Goal: Information Seeking & Learning: Find specific page/section

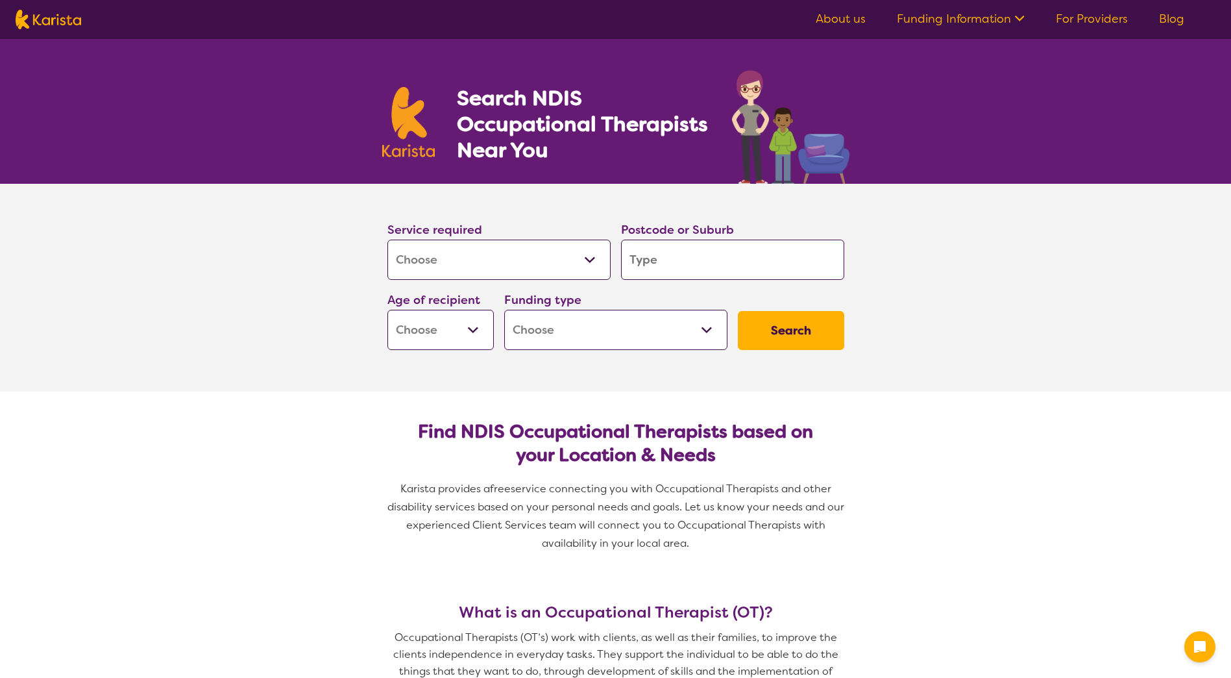
select select "[MEDICAL_DATA]"
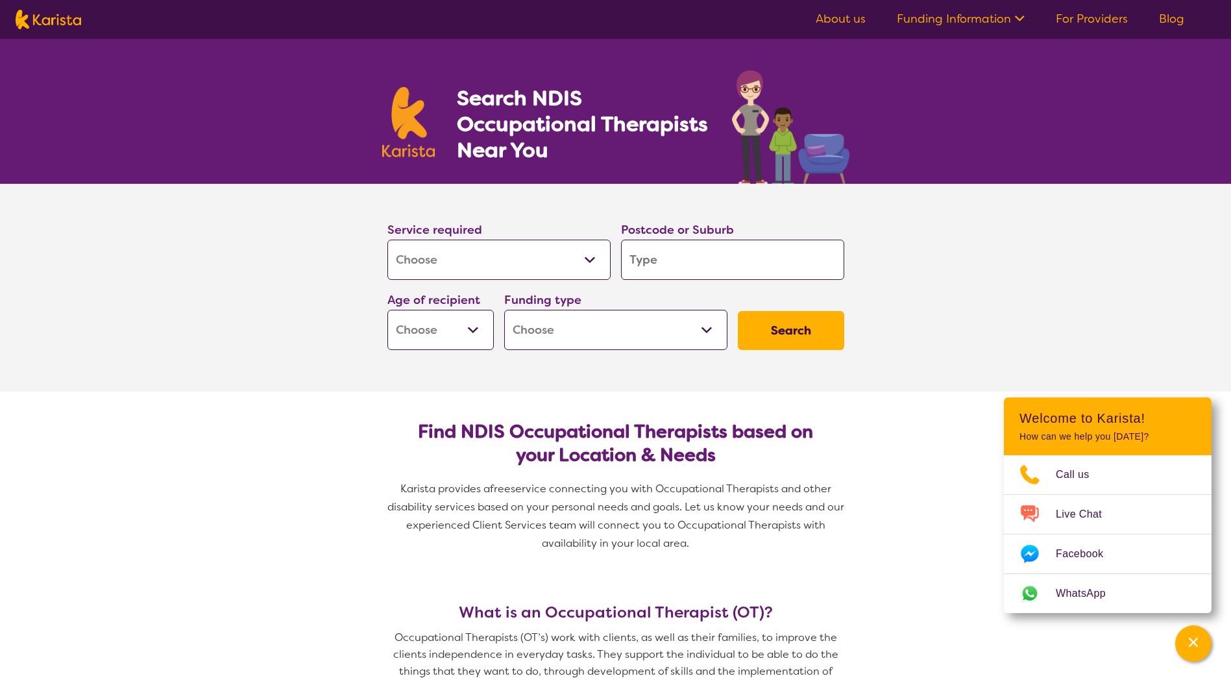
click at [729, 252] on input "search" at bounding box center [732, 260] width 223 height 40
type input "3"
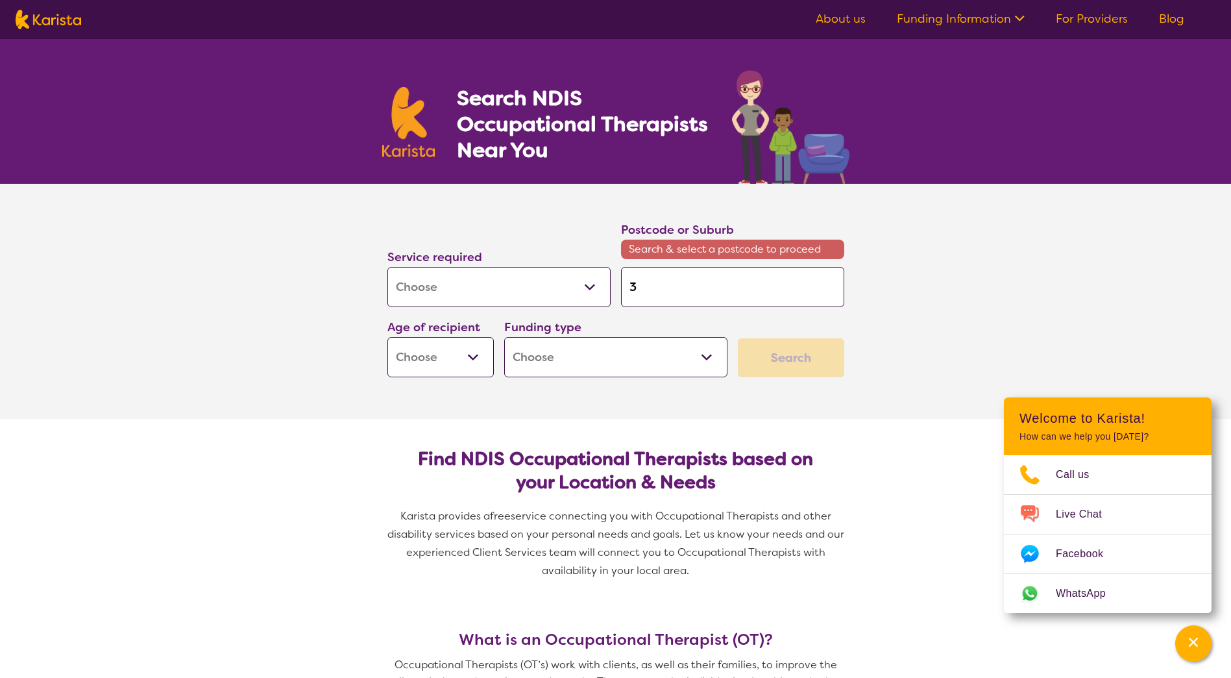
type input "38"
type input "384"
type input "3844"
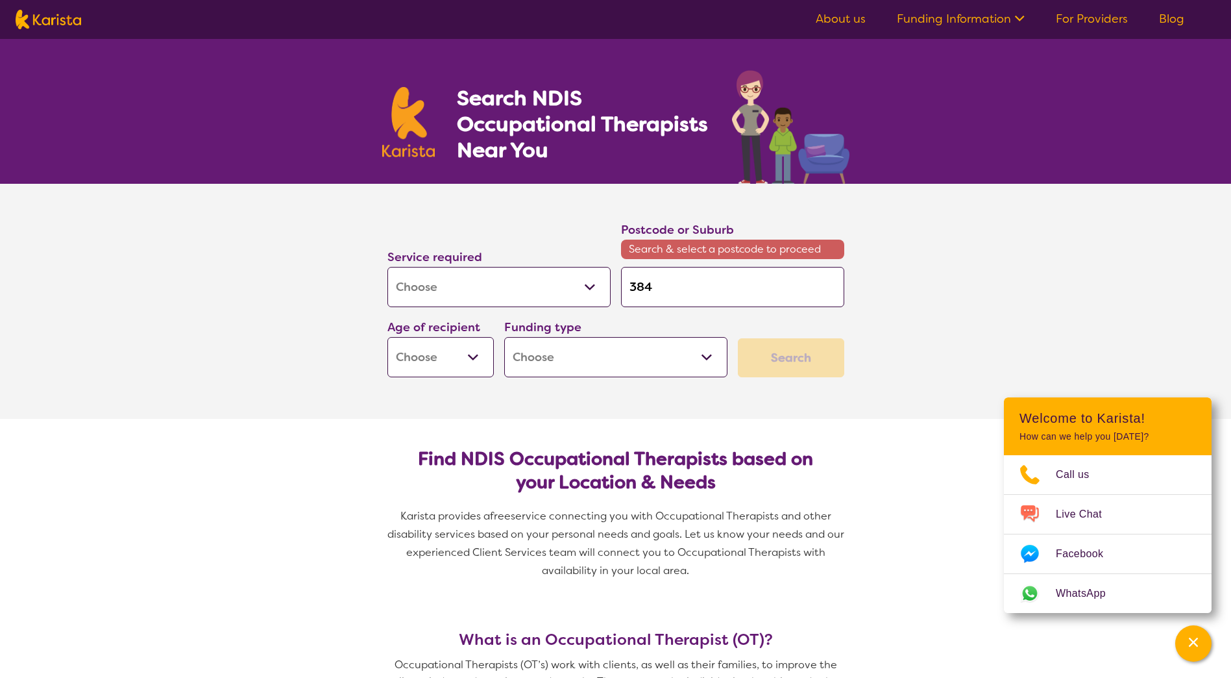
type input "3844"
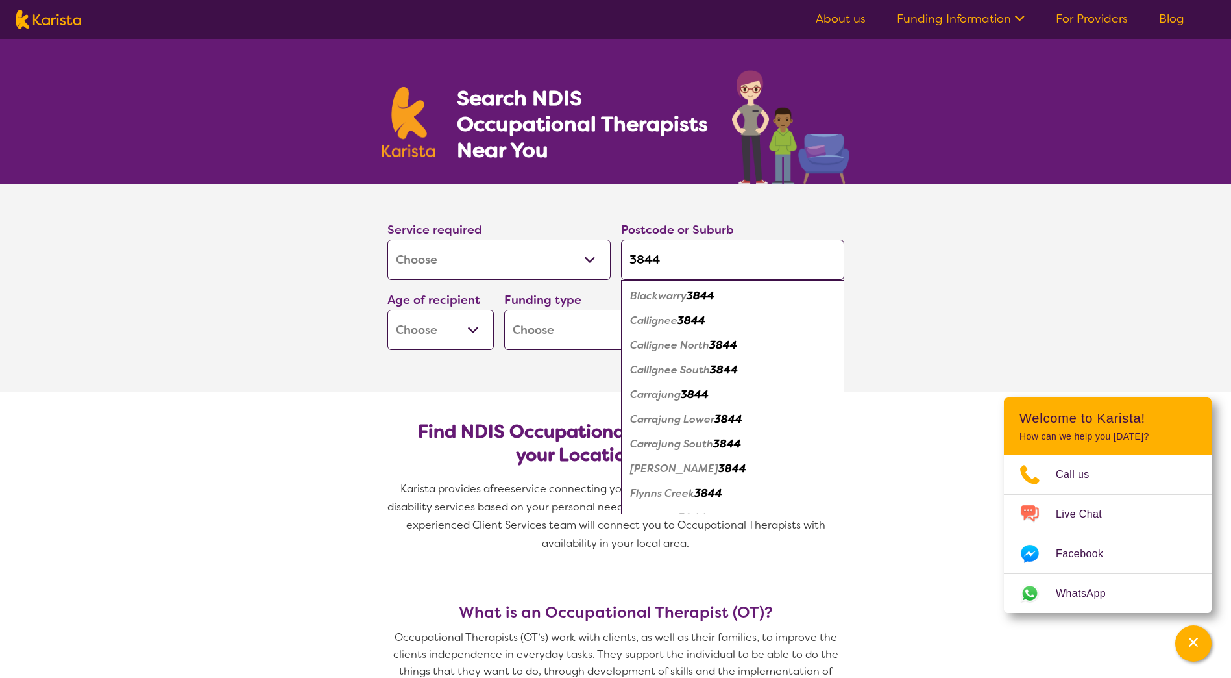
type input "384"
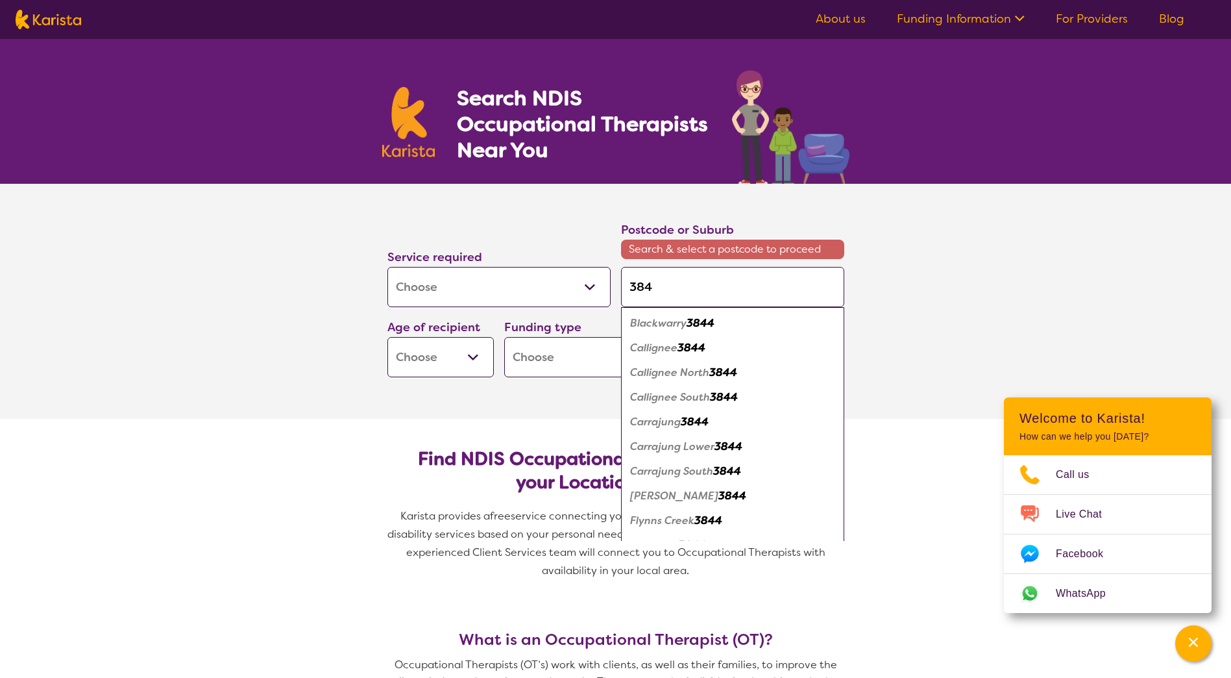
type input "3842"
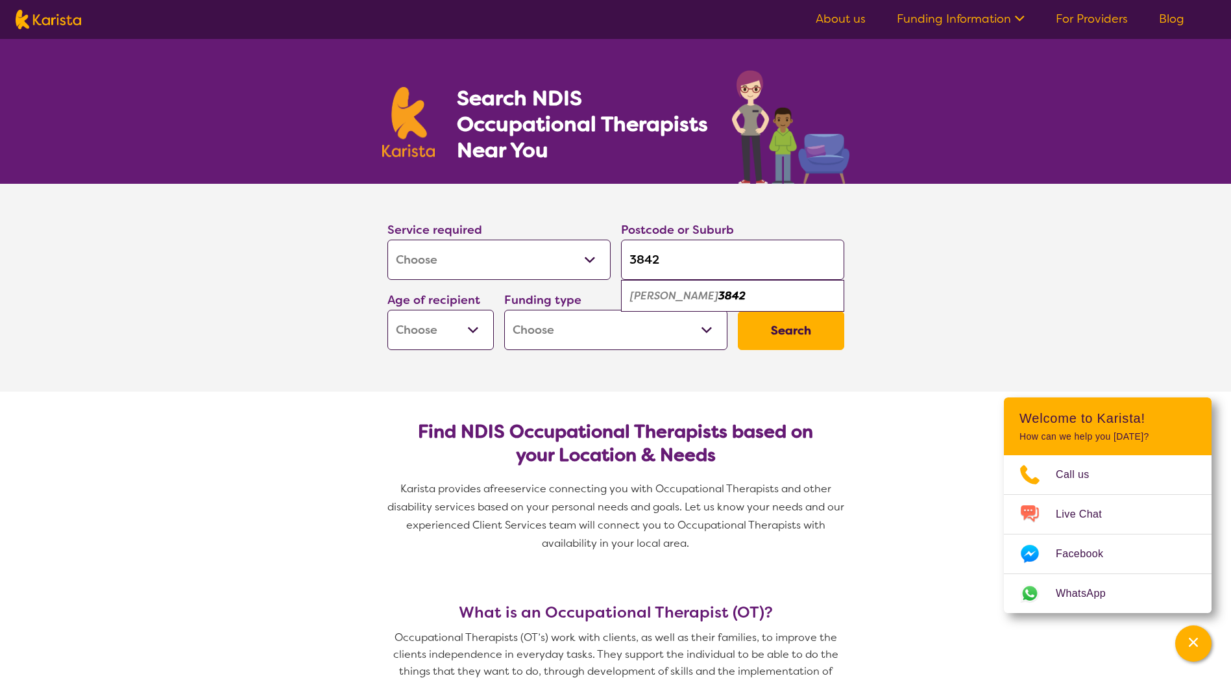
type input "3842"
click at [719, 297] on em "3842" at bounding box center [732, 296] width 27 height 14
click at [473, 331] on select "Early Childhood - 0 to 9 Child - 10 to 11 Adolescent - 12 to 17 Adult - 18 to 6…" at bounding box center [441, 330] width 106 height 40
select select "AG"
click at [388, 310] on select "Early Childhood - 0 to 9 Child - 10 to 11 Adolescent - 12 to 17 Adult - 18 to 6…" at bounding box center [441, 330] width 106 height 40
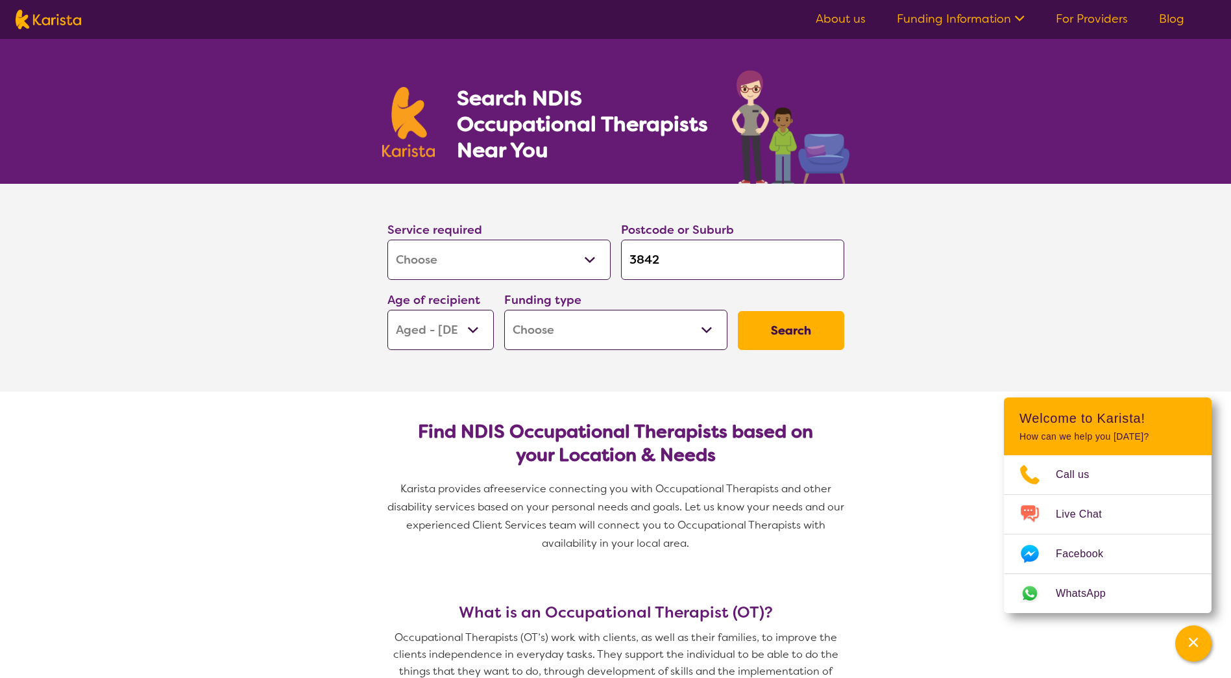
select select "AG"
click at [708, 327] on select "Home Care Package (HCP) National Disability Insurance Scheme (NDIS) I don't know" at bounding box center [615, 330] width 223 height 40
select select "HCP"
click at [504, 310] on select "Home Care Package (HCP) National Disability Insurance Scheme (NDIS) I don't know" at bounding box center [615, 330] width 223 height 40
select select "HCP"
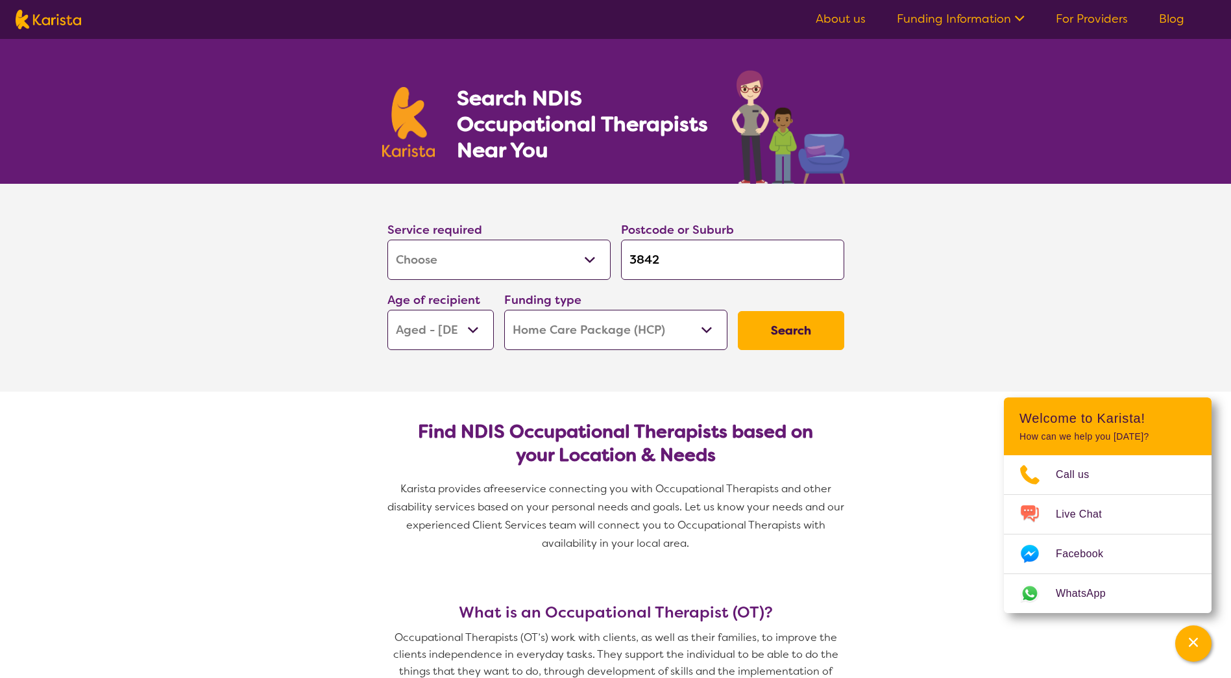
click at [757, 323] on button "Search" at bounding box center [791, 330] width 106 height 39
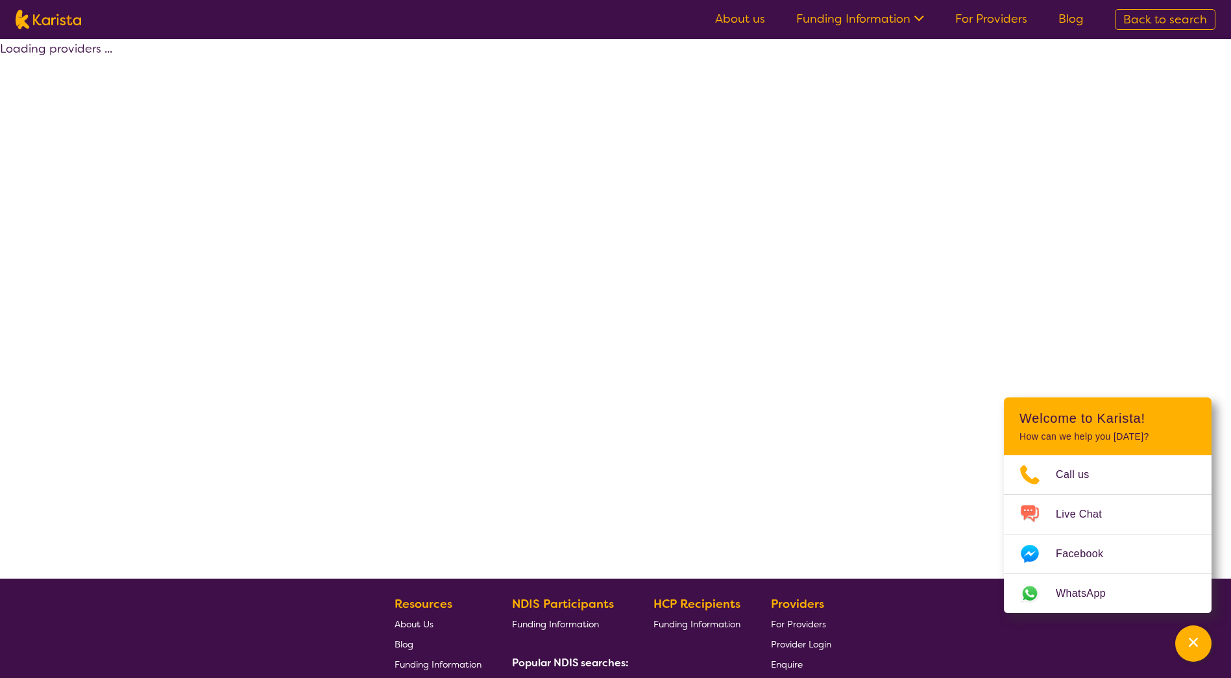
select select "[MEDICAL_DATA]"
select select "AG"
select select "HCP"
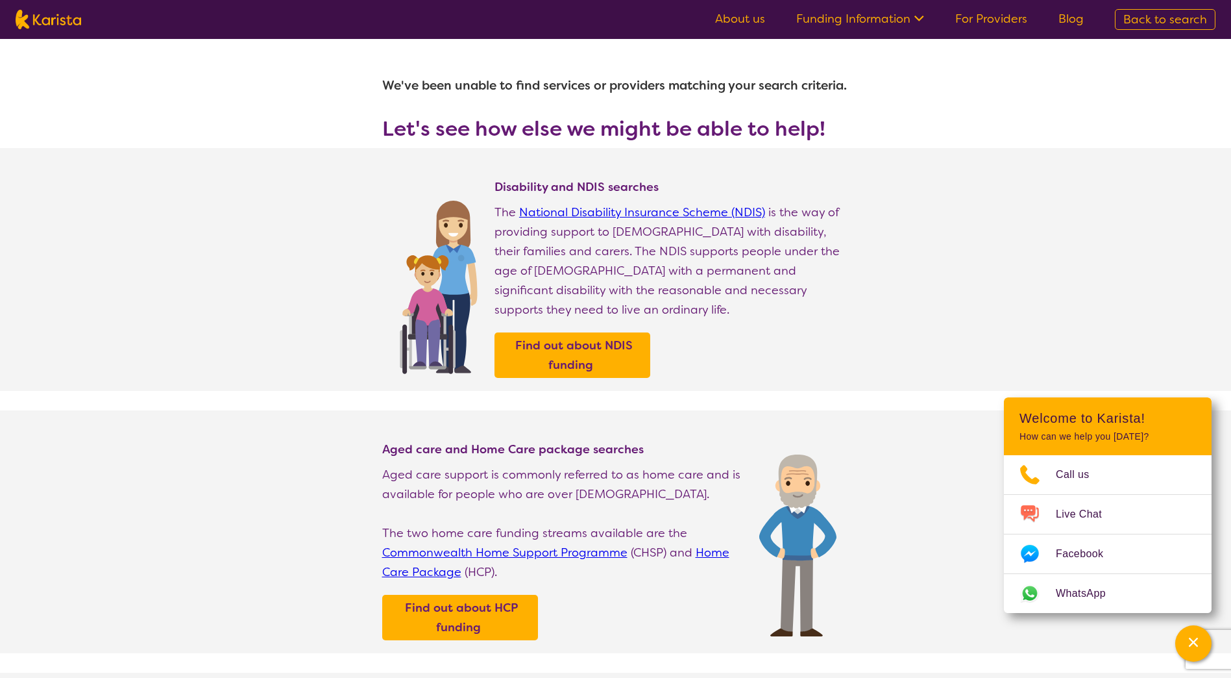
select select "[MEDICAL_DATA]"
select select "AG"
select select "HCP"
select select "[MEDICAL_DATA]"
select select "AG"
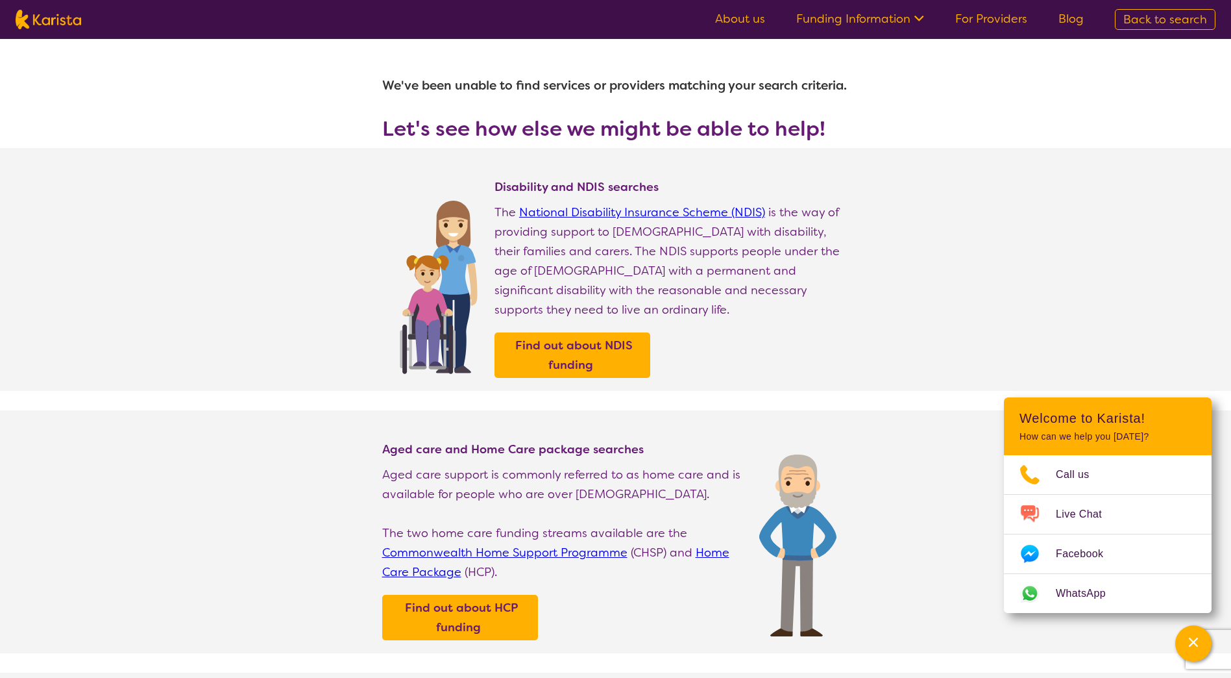
select select "HCP"
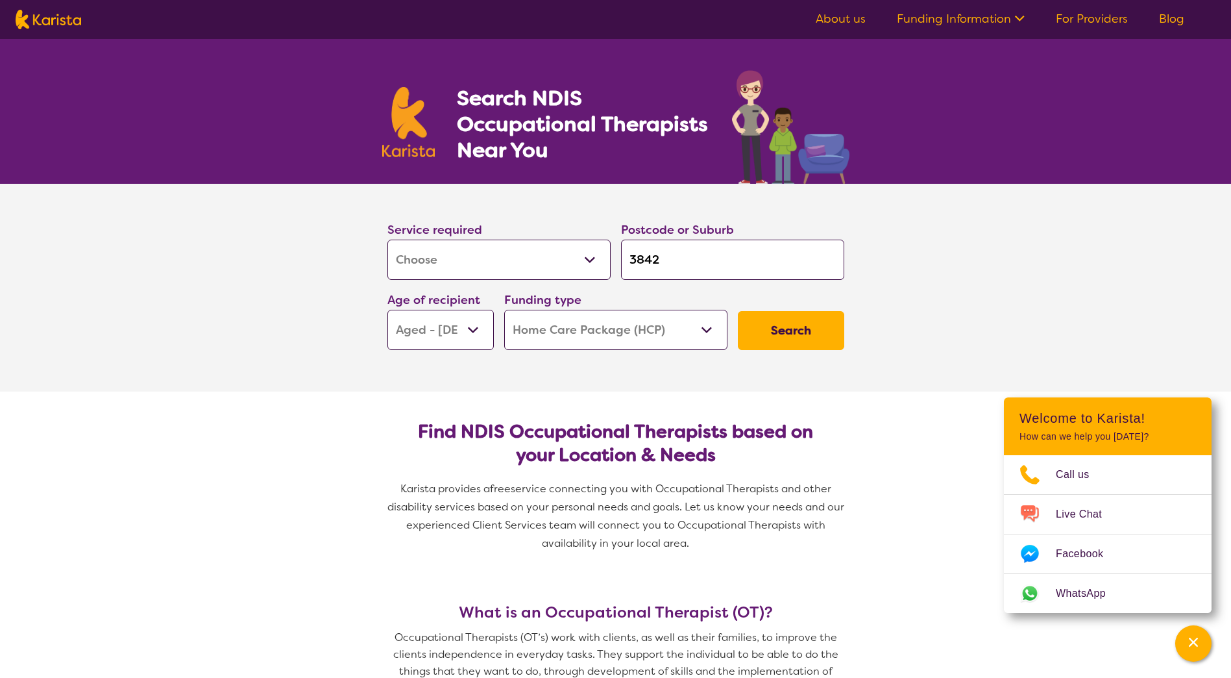
click at [710, 331] on select "Home Care Package (HCP) National Disability Insurance Scheme (NDIS) I don't know" at bounding box center [615, 330] width 223 height 40
select select "i-don-t-know"
click at [504, 310] on select "Home Care Package (HCP) National Disability Insurance Scheme (NDIS) I don't know" at bounding box center [615, 330] width 223 height 40
select select "i-don-t-know"
click at [781, 325] on button "Search" at bounding box center [791, 330] width 106 height 39
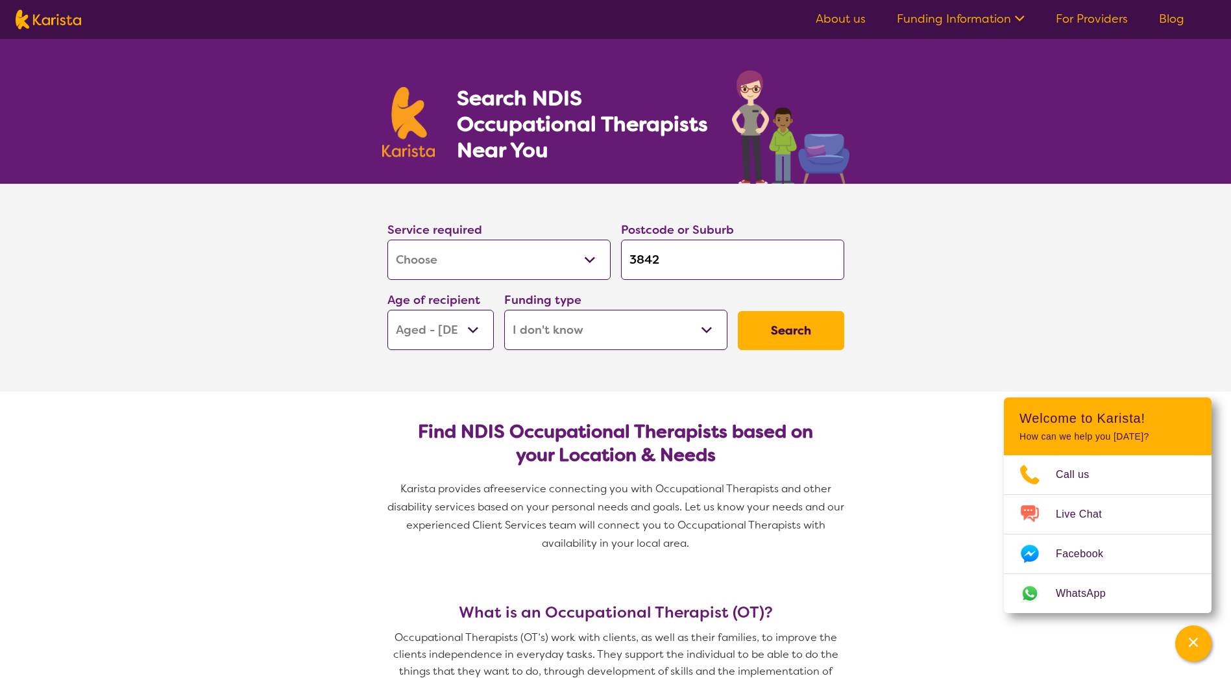
select select "[MEDICAL_DATA]"
select select "AG"
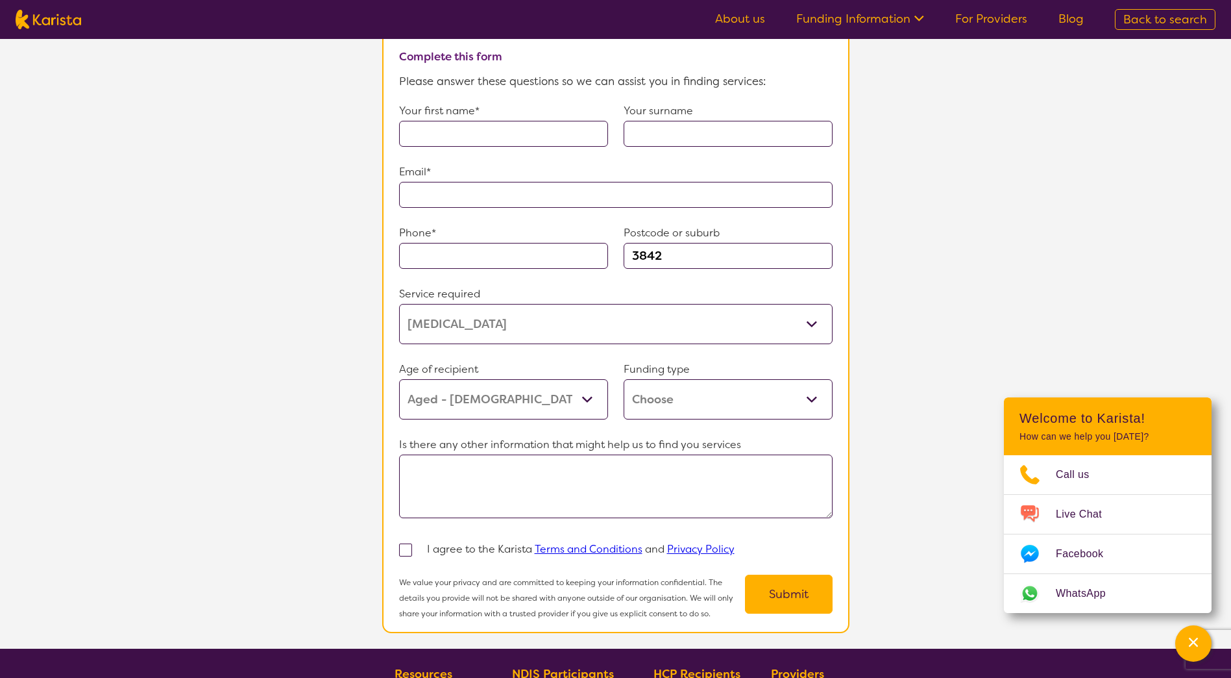
scroll to position [974, 0]
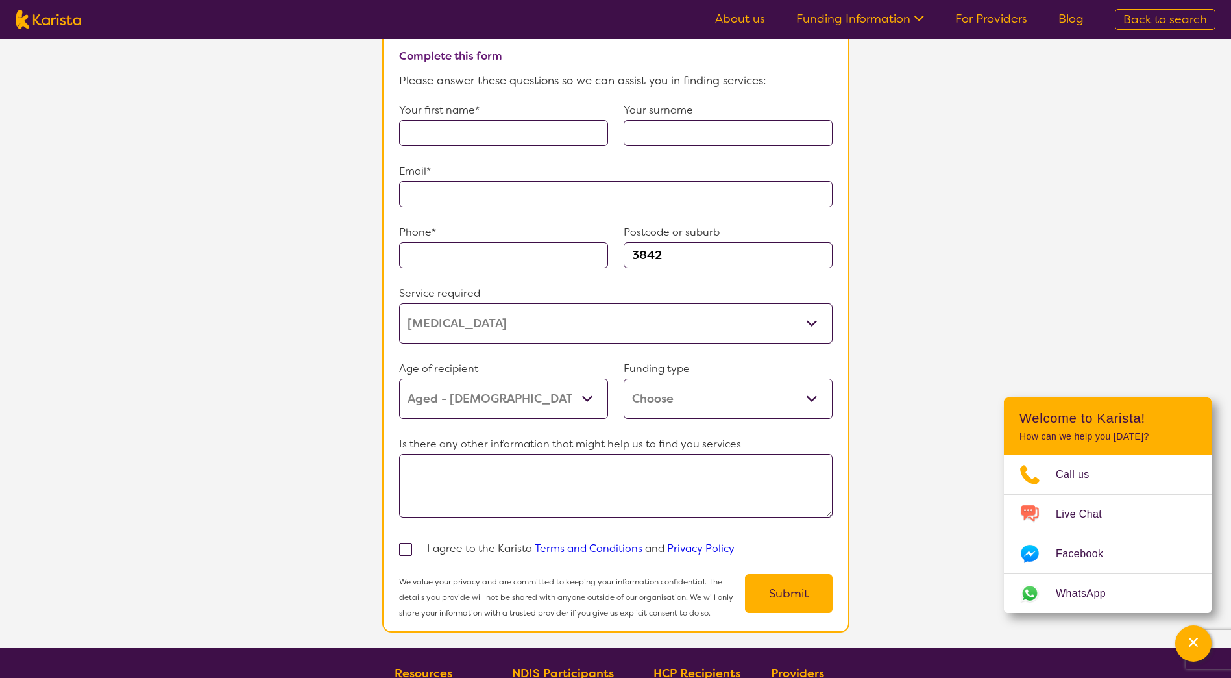
click at [813, 390] on select "Home Care Package (HCP) Home Care Package - Level 1 Home Care Package - Level 2…" at bounding box center [728, 398] width 209 height 40
select select "HCP"
click at [624, 378] on select "Home Care Package (HCP) Home Care Package - Level 1 Home Care Package - Level 2…" at bounding box center [728, 398] width 209 height 40
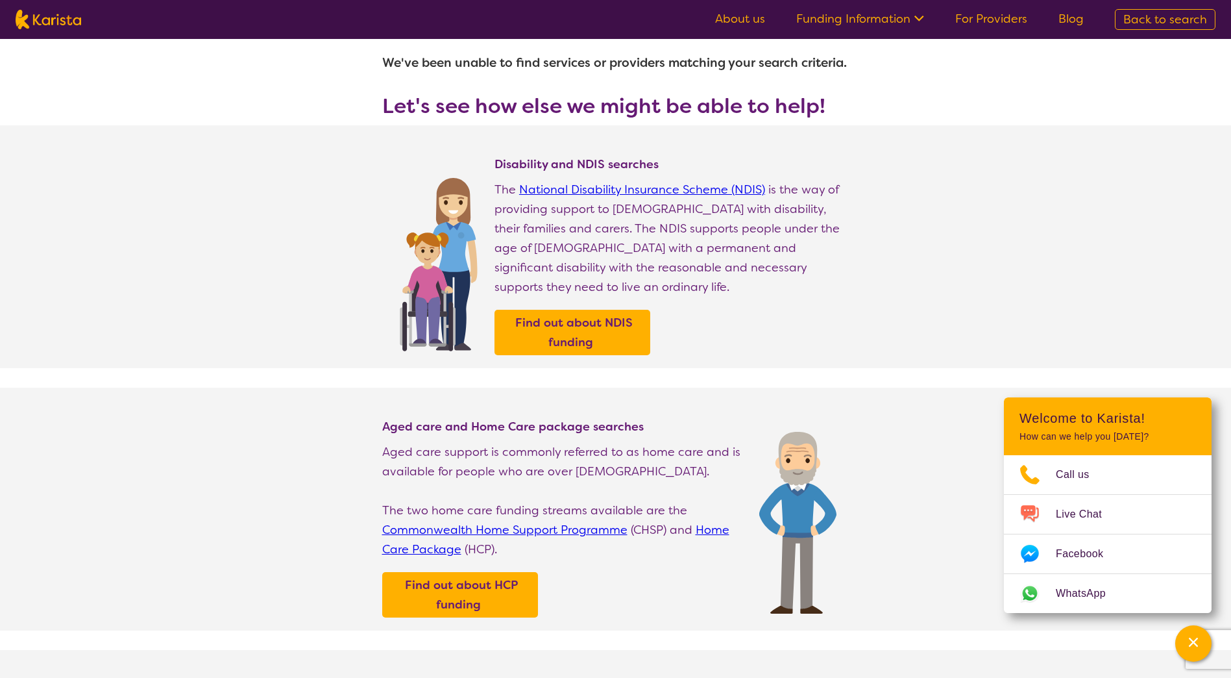
scroll to position [0, 0]
